Goal: Task Accomplishment & Management: Manage account settings

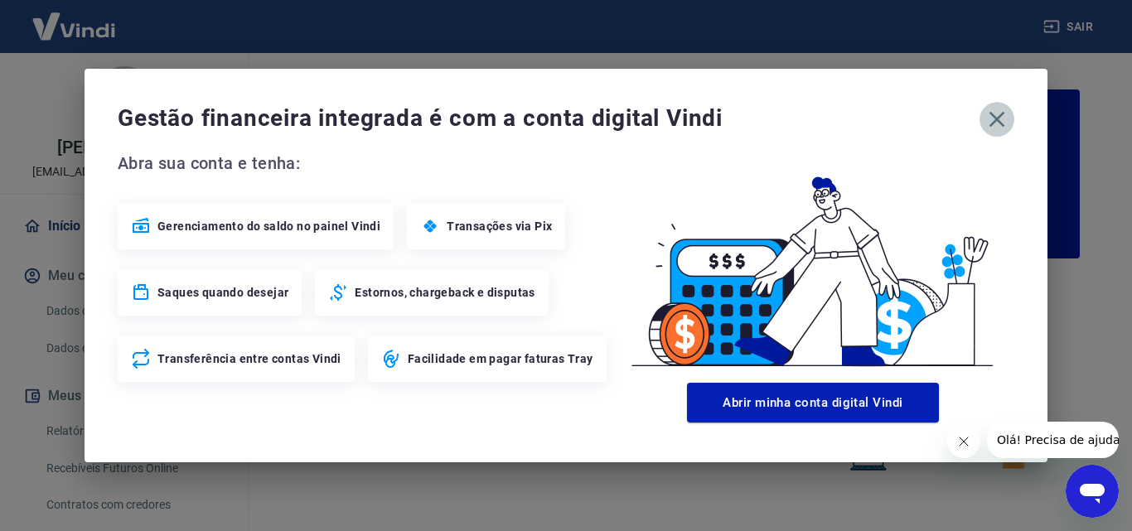
click at [1003, 120] on icon "button" at bounding box center [997, 119] width 27 height 27
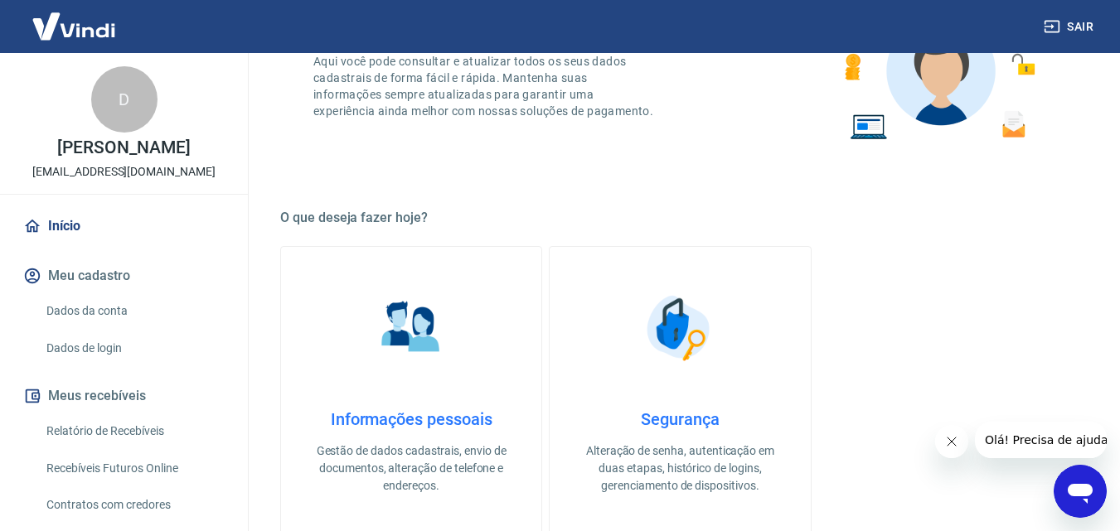
scroll to position [414, 0]
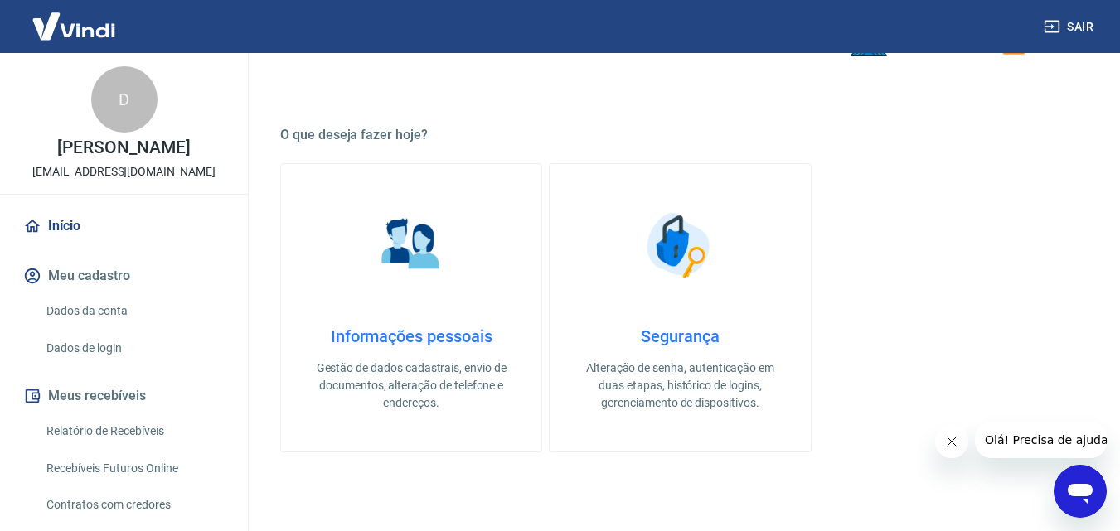
click at [953, 446] on icon "Fechar mensagem da empresa" at bounding box center [950, 441] width 13 height 13
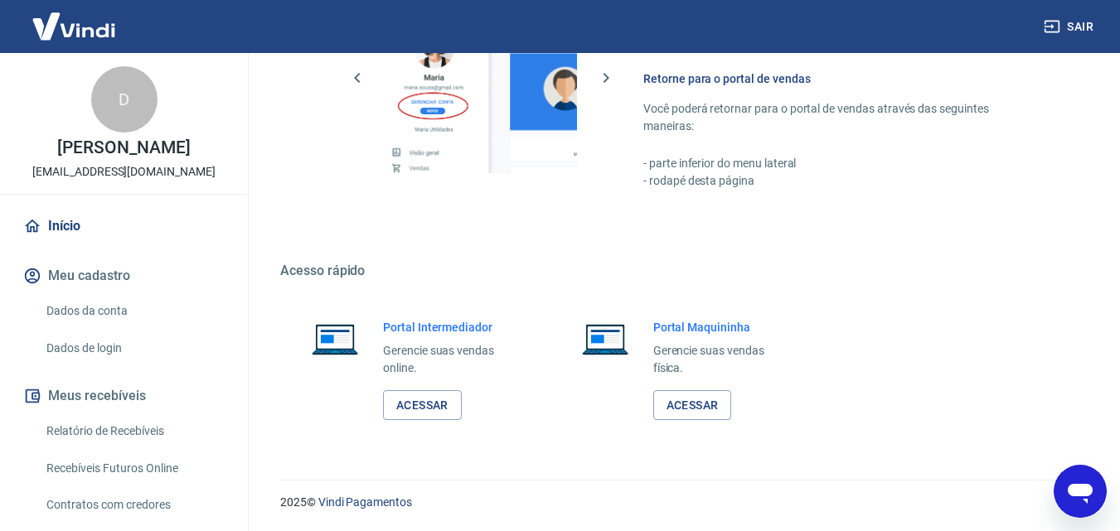
scroll to position [83, 0]
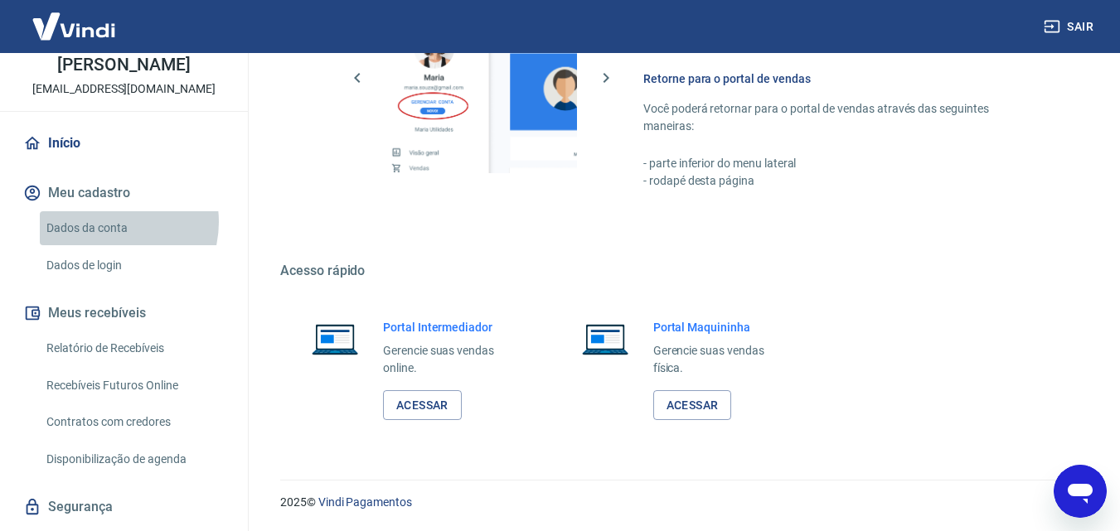
click at [107, 239] on link "Dados da conta" at bounding box center [134, 228] width 188 height 34
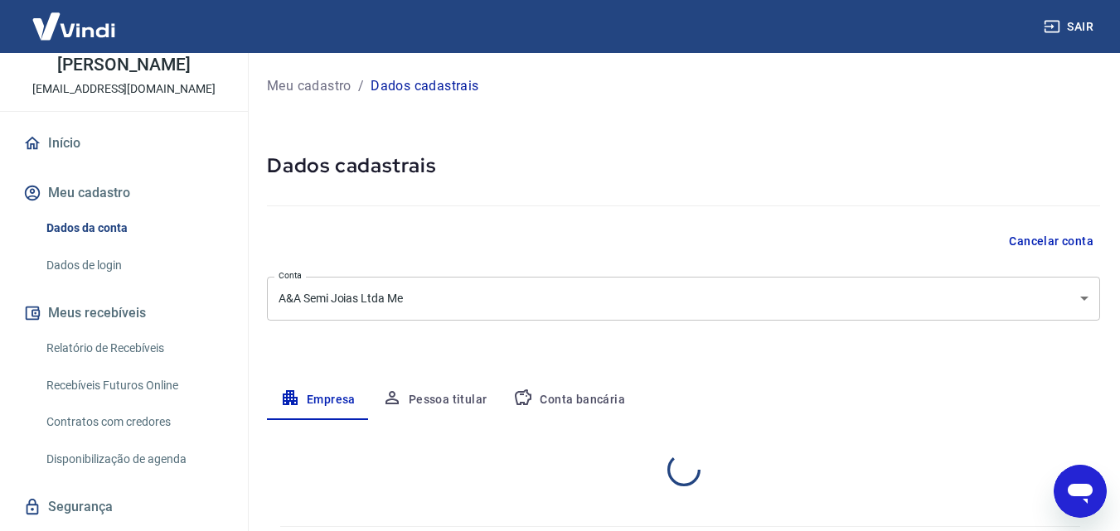
select select "SP"
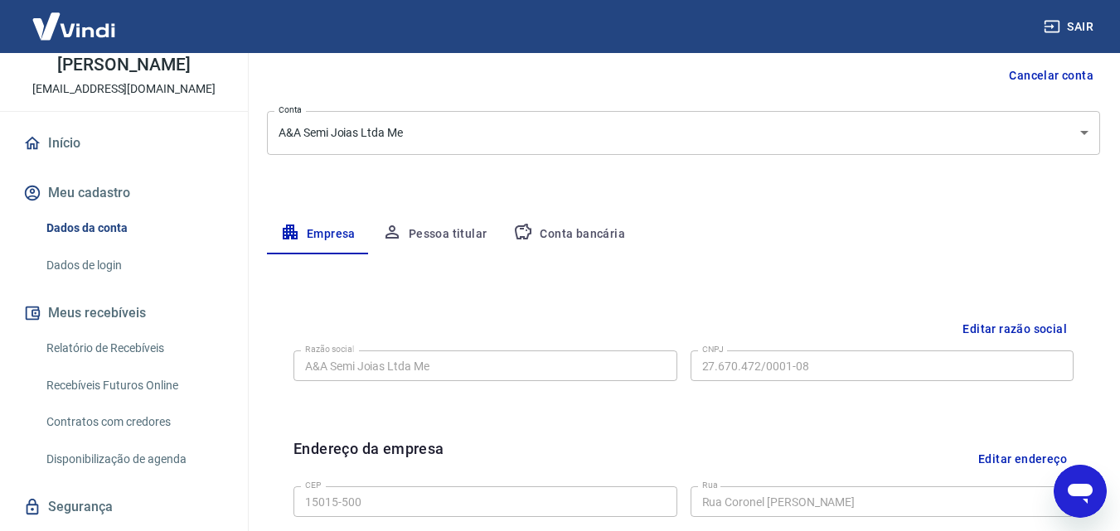
scroll to position [83, 0]
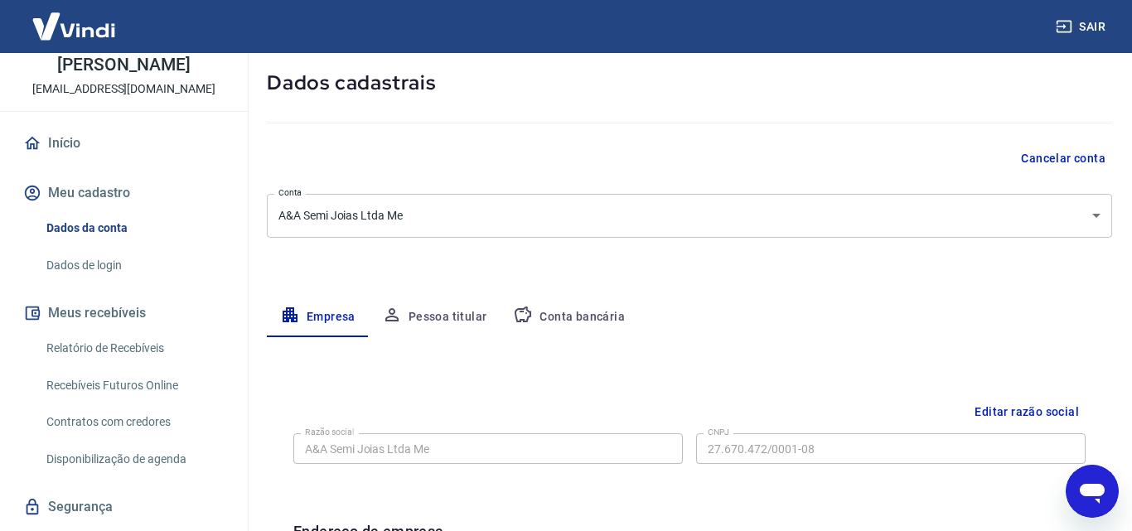
click at [1067, 206] on body "Sair D David Cardoso da Silva Junior davidcardosojr@uol.com.br Início Meu cadas…" at bounding box center [566, 182] width 1132 height 531
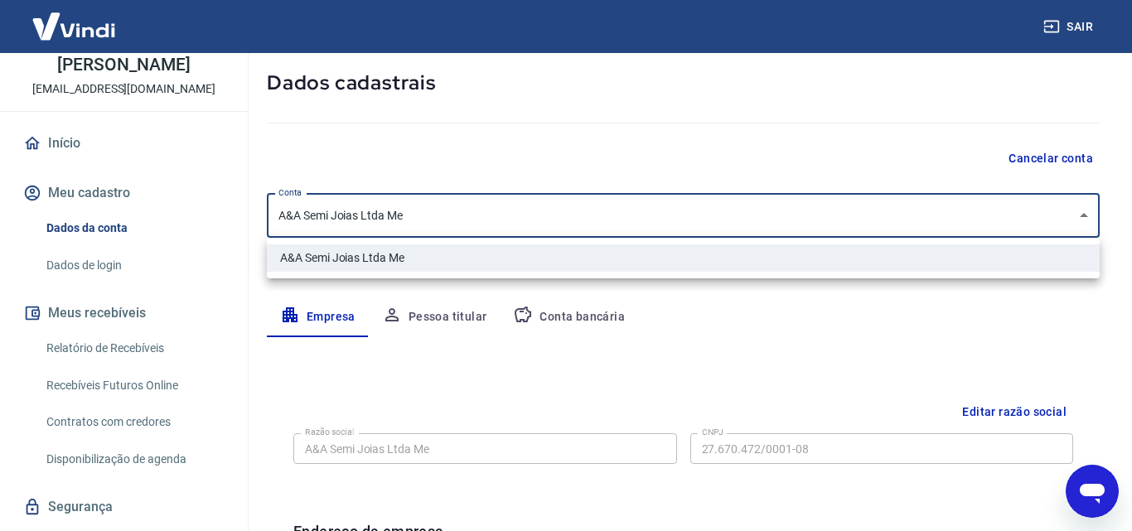
click at [1067, 206] on div at bounding box center [566, 265] width 1132 height 531
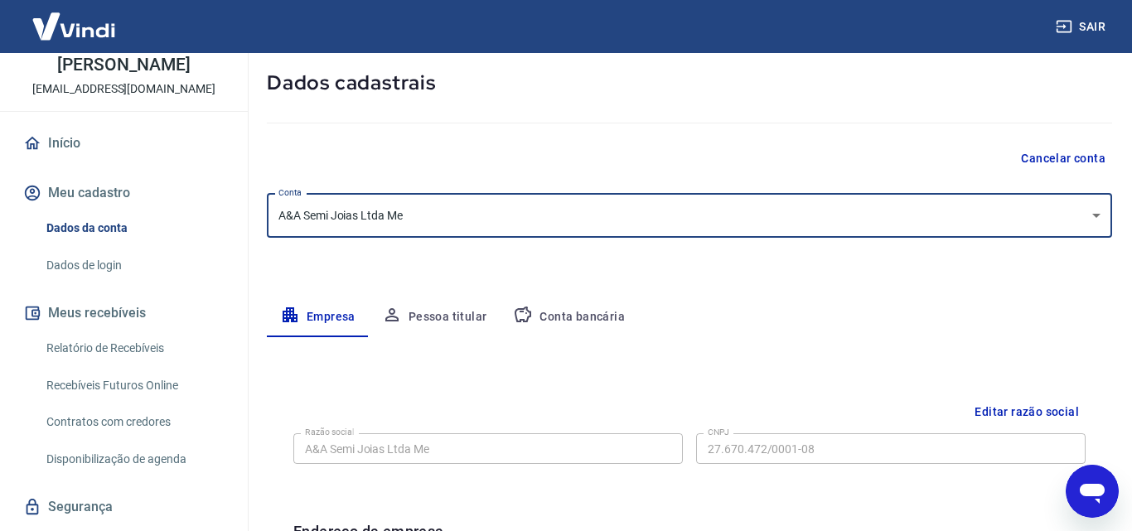
click at [1078, 206] on body "Sair D David Cardoso da Silva Junior davidcardosojr@uol.com.br Início Meu cadas…" at bounding box center [566, 182] width 1132 height 531
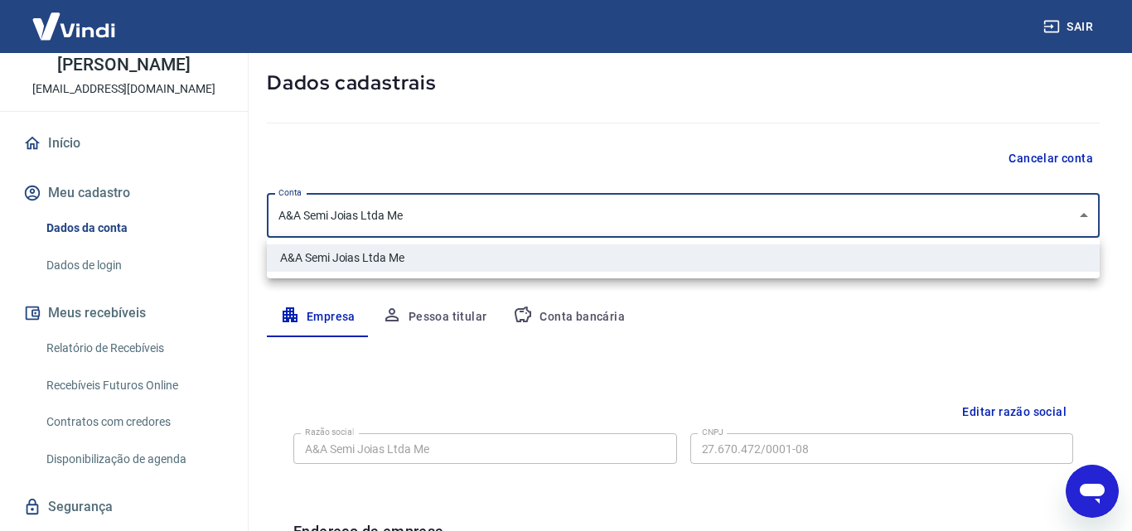
click at [1076, 210] on div at bounding box center [566, 265] width 1132 height 531
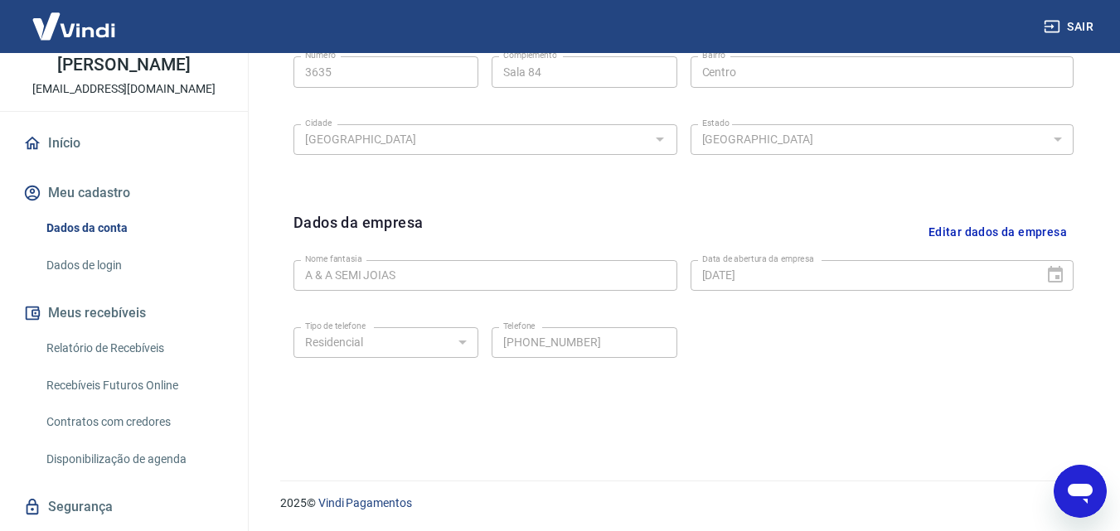
scroll to position [664, 0]
click at [94, 281] on link "Dados de login" at bounding box center [134, 266] width 188 height 34
